Goal: Task Accomplishment & Management: Use online tool/utility

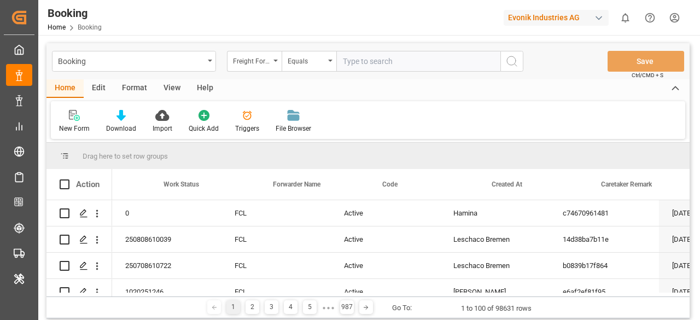
scroll to position [0, 180]
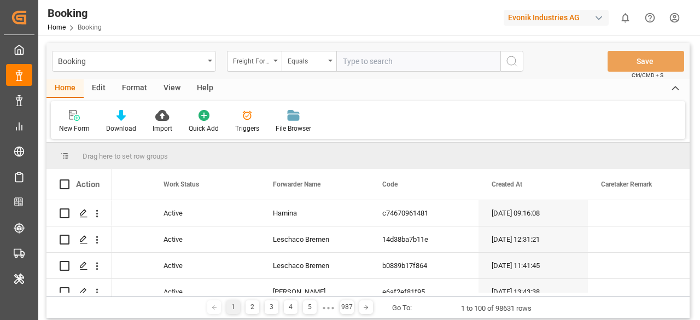
click at [543, 10] on div "Evonik Industries AG" at bounding box center [555, 18] width 105 height 16
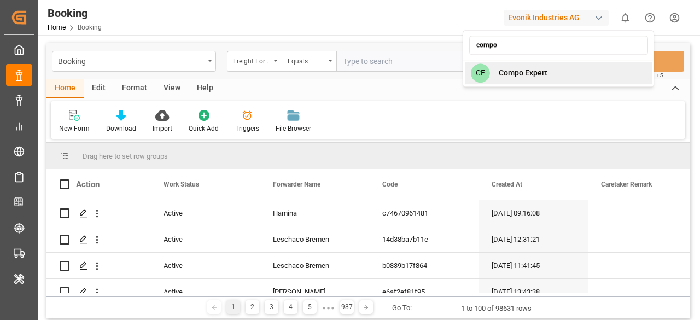
type input "compo"
click at [524, 77] on span "Compo Expert" at bounding box center [522, 72] width 49 height 11
